Goal: Navigation & Orientation: Find specific page/section

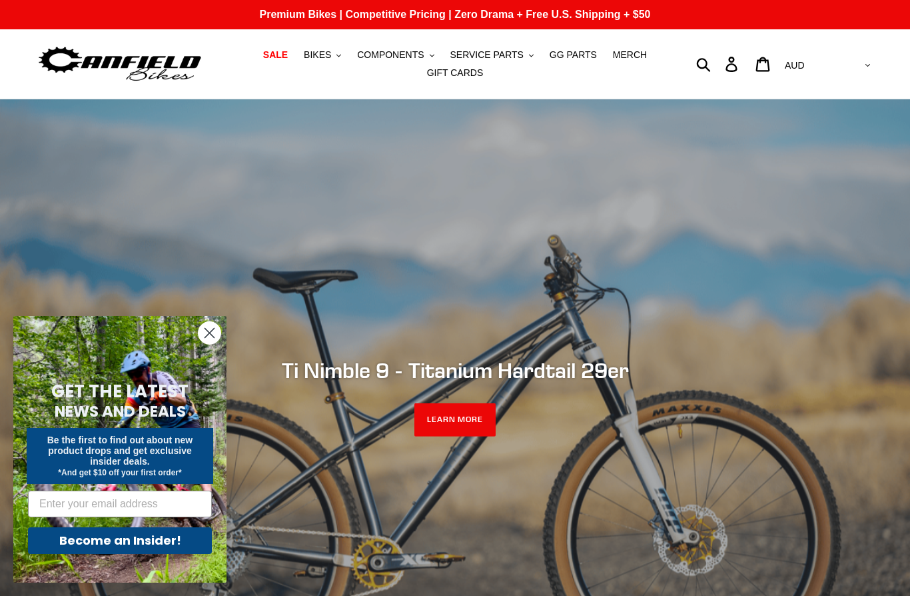
click at [340, 48] on button "BIKES .cls-1{fill:#231f20}" at bounding box center [322, 55] width 51 height 18
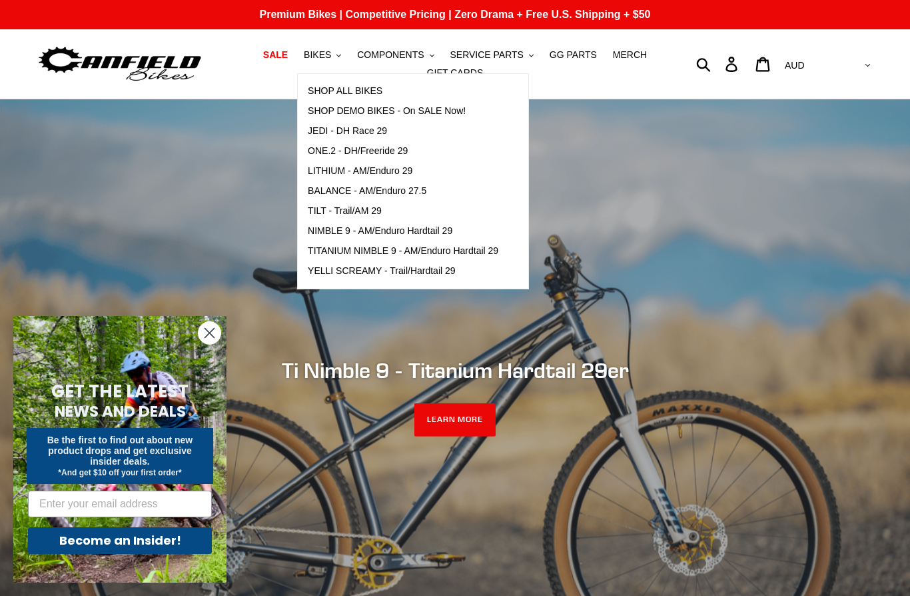
click at [399, 169] on span "LITHIUM - AM/Enduro 29" at bounding box center [360, 170] width 105 height 11
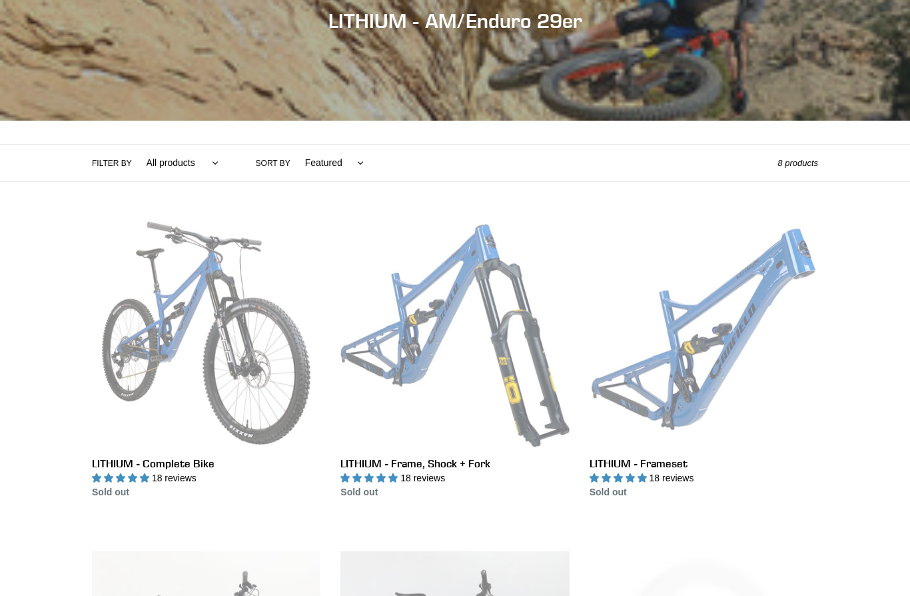
scroll to position [179, 0]
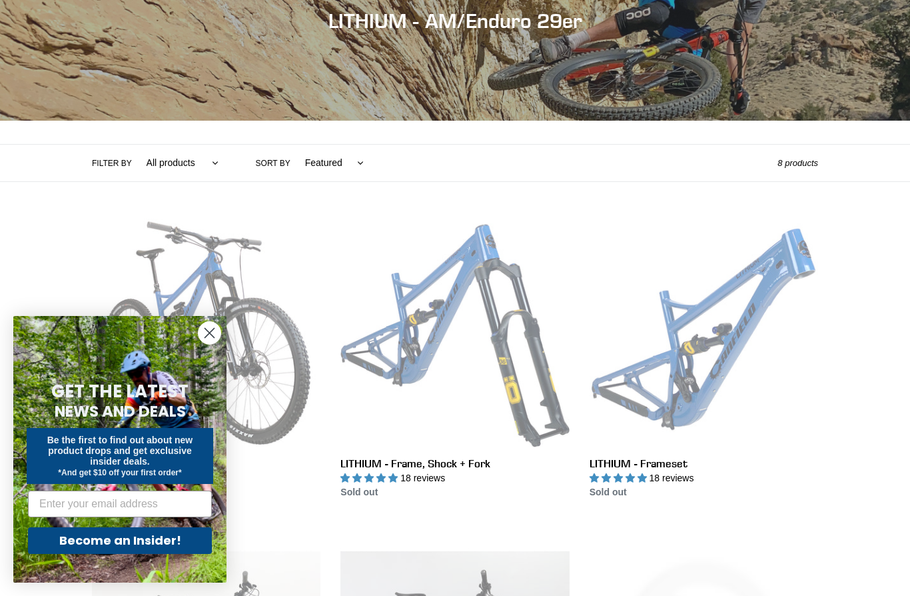
click at [222, 380] on form "GET THE LATEST NEWS AND DEALS Be the first to find out about new product drops …" at bounding box center [119, 449] width 213 height 266
click at [212, 344] on circle "Close dialog" at bounding box center [210, 333] width 22 height 22
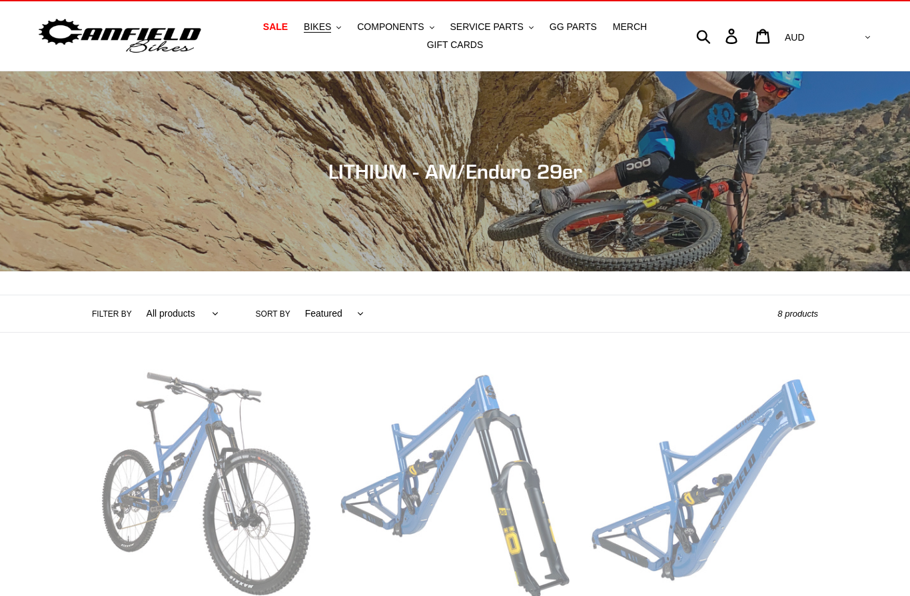
scroll to position [0, 0]
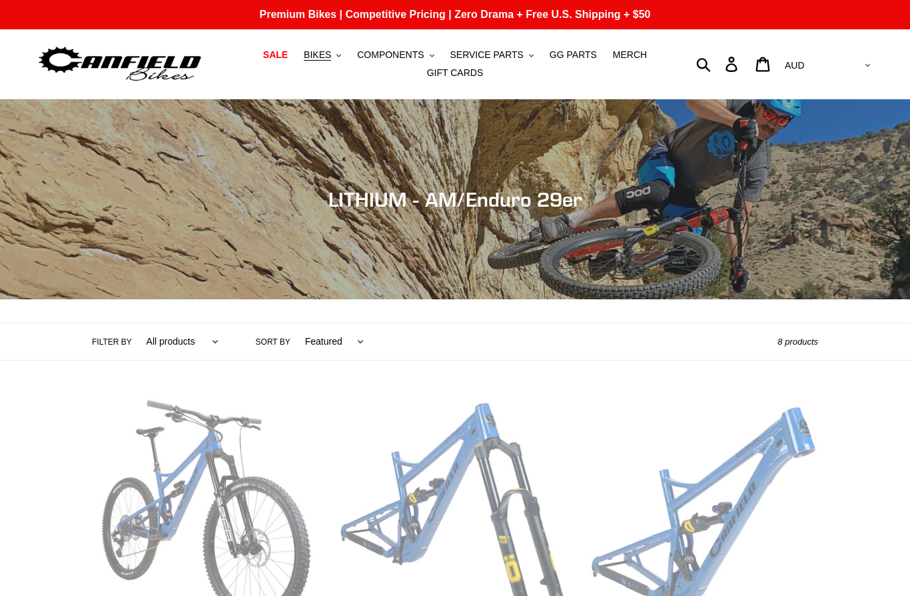
click at [326, 49] on span "BIKES" at bounding box center [317, 54] width 27 height 11
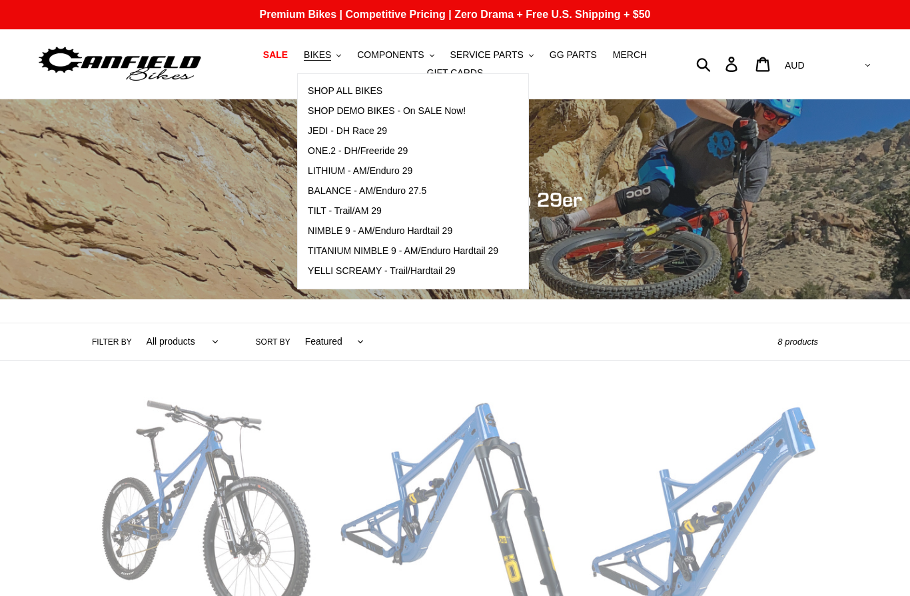
click at [384, 151] on span "ONE.2 - DH/Freeride 29" at bounding box center [358, 150] width 100 height 11
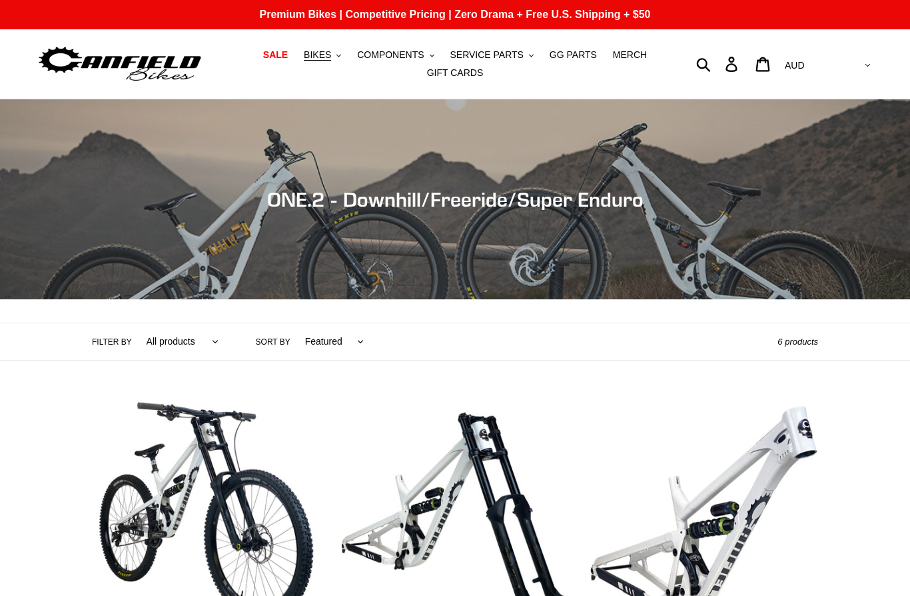
click at [323, 60] on span "BIKES" at bounding box center [317, 54] width 27 height 11
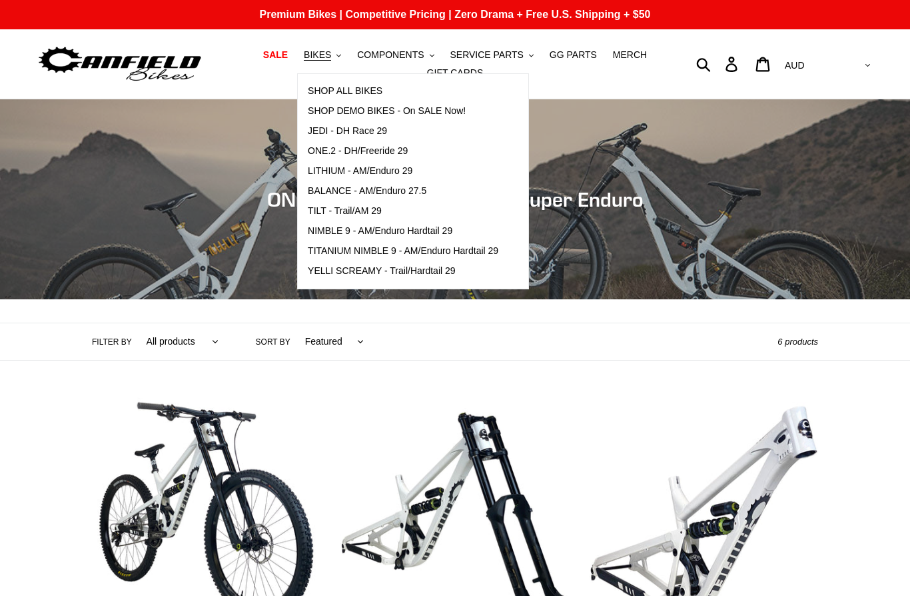
click at [379, 130] on span "JEDI - DH Race 29" at bounding box center [347, 130] width 79 height 11
